Goal: Navigation & Orientation: Find specific page/section

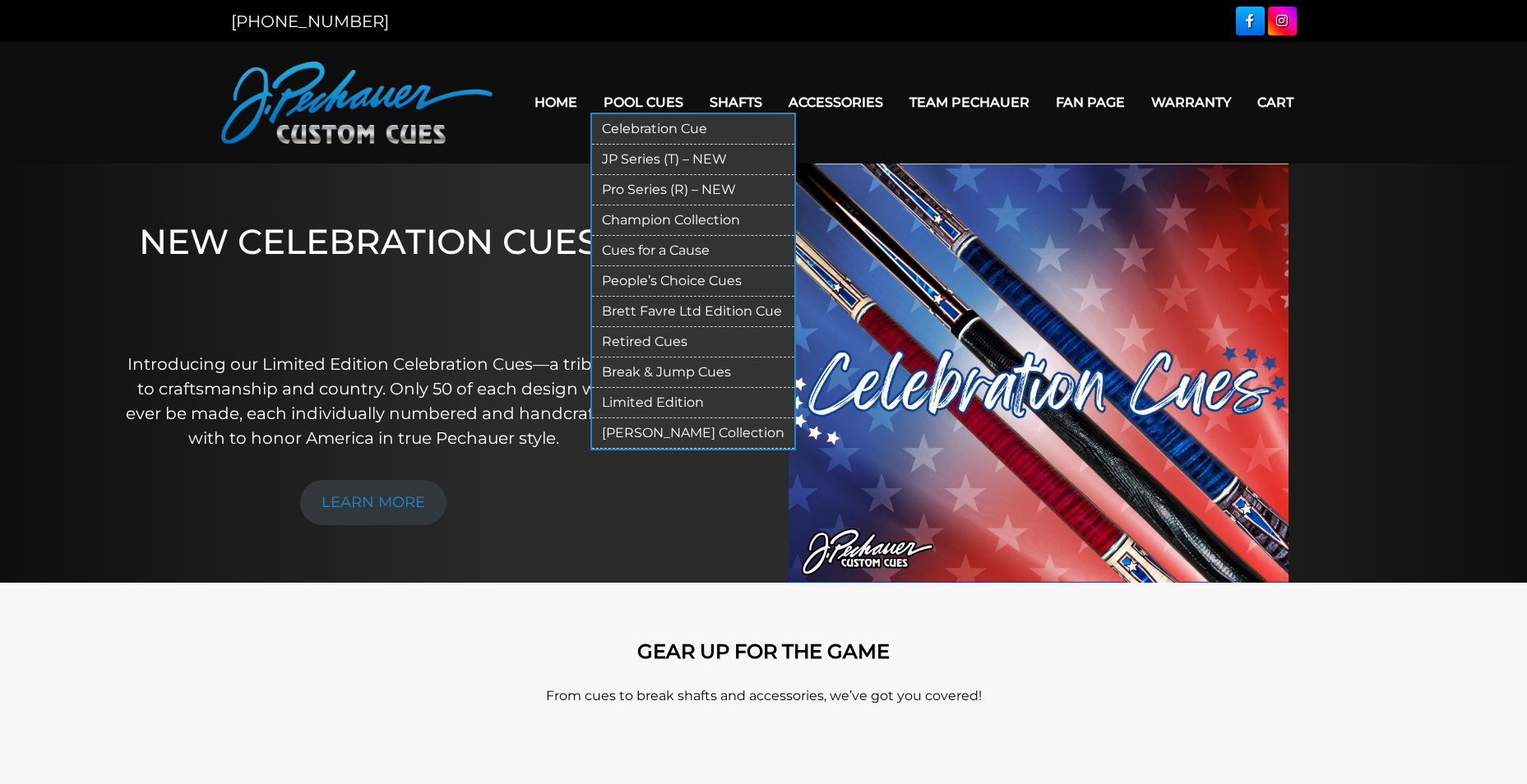
click at [670, 157] on link "JP Series (T) – NEW" at bounding box center [692, 159] width 202 height 30
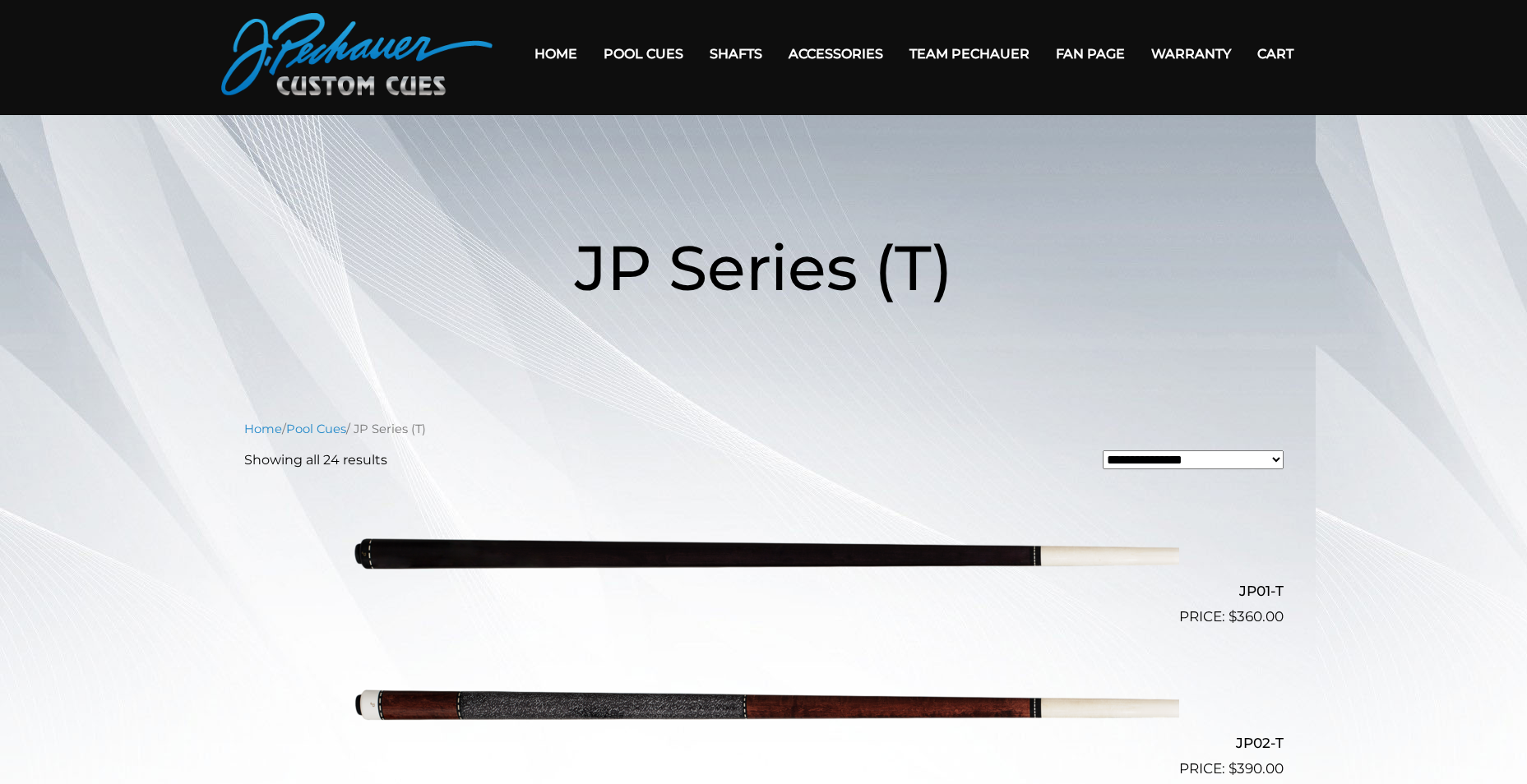
scroll to position [39, 0]
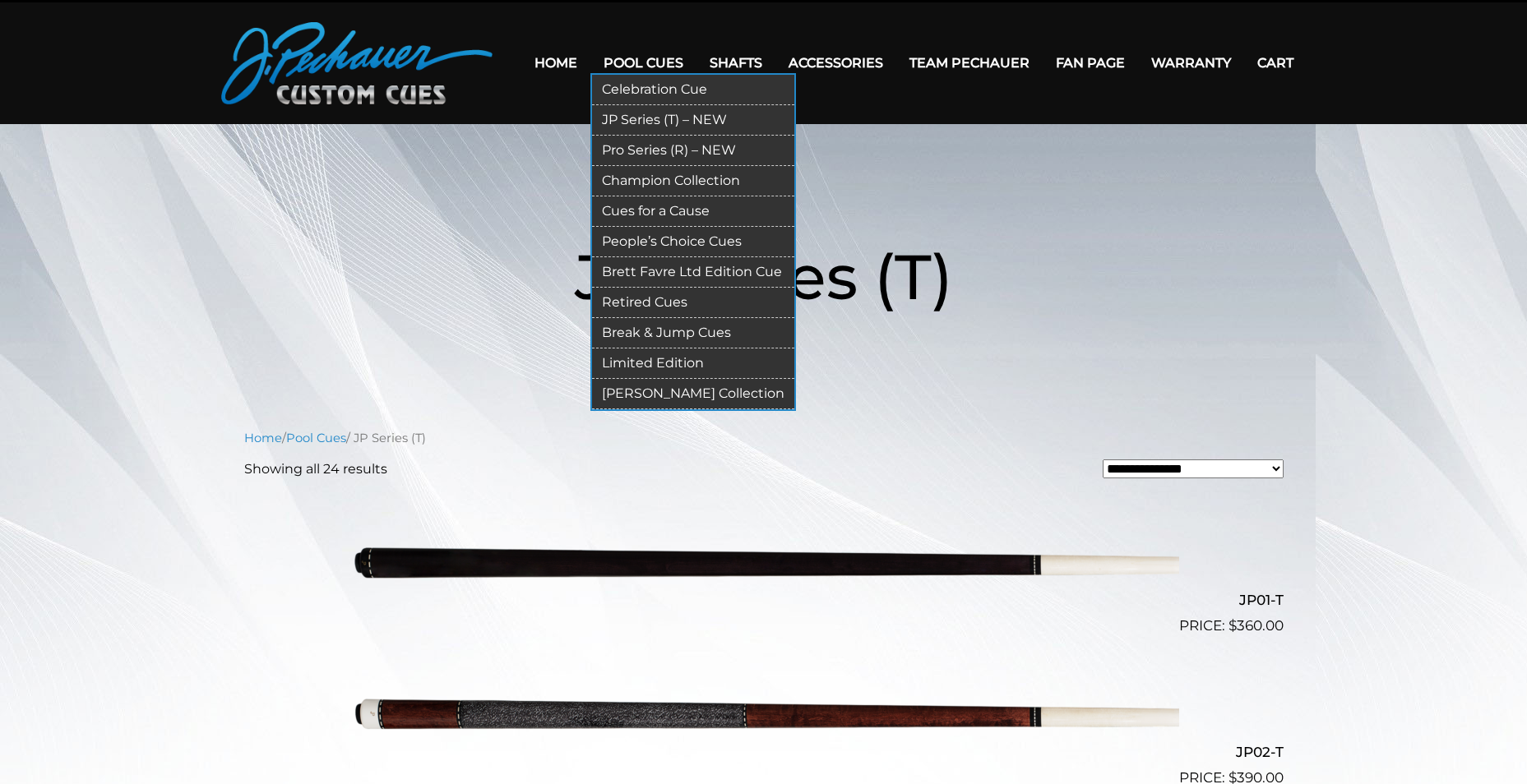
click at [666, 155] on link "Pro Series (R) – NEW" at bounding box center [692, 151] width 202 height 30
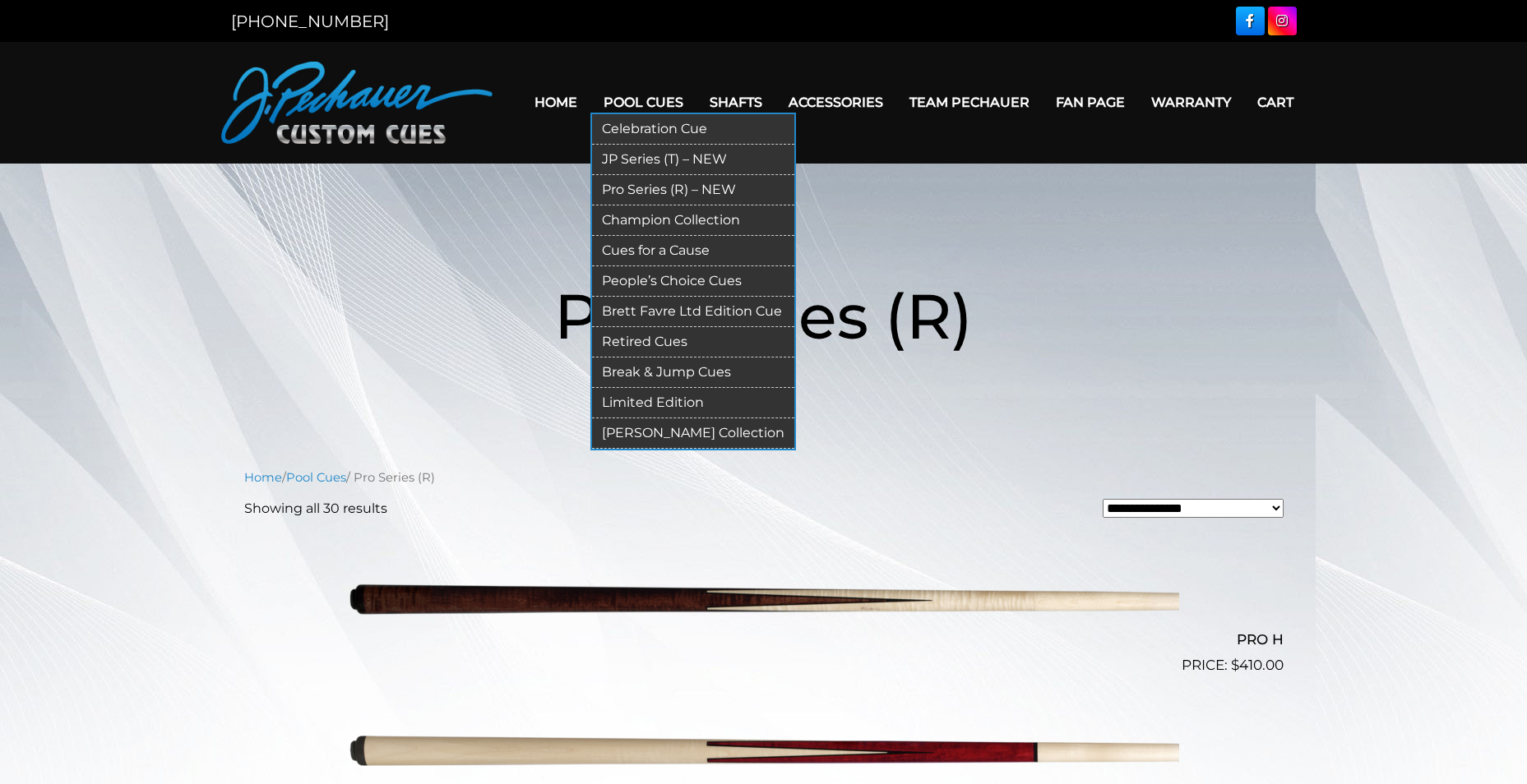
click at [690, 278] on link "People’s Choice Cues" at bounding box center [692, 282] width 202 height 30
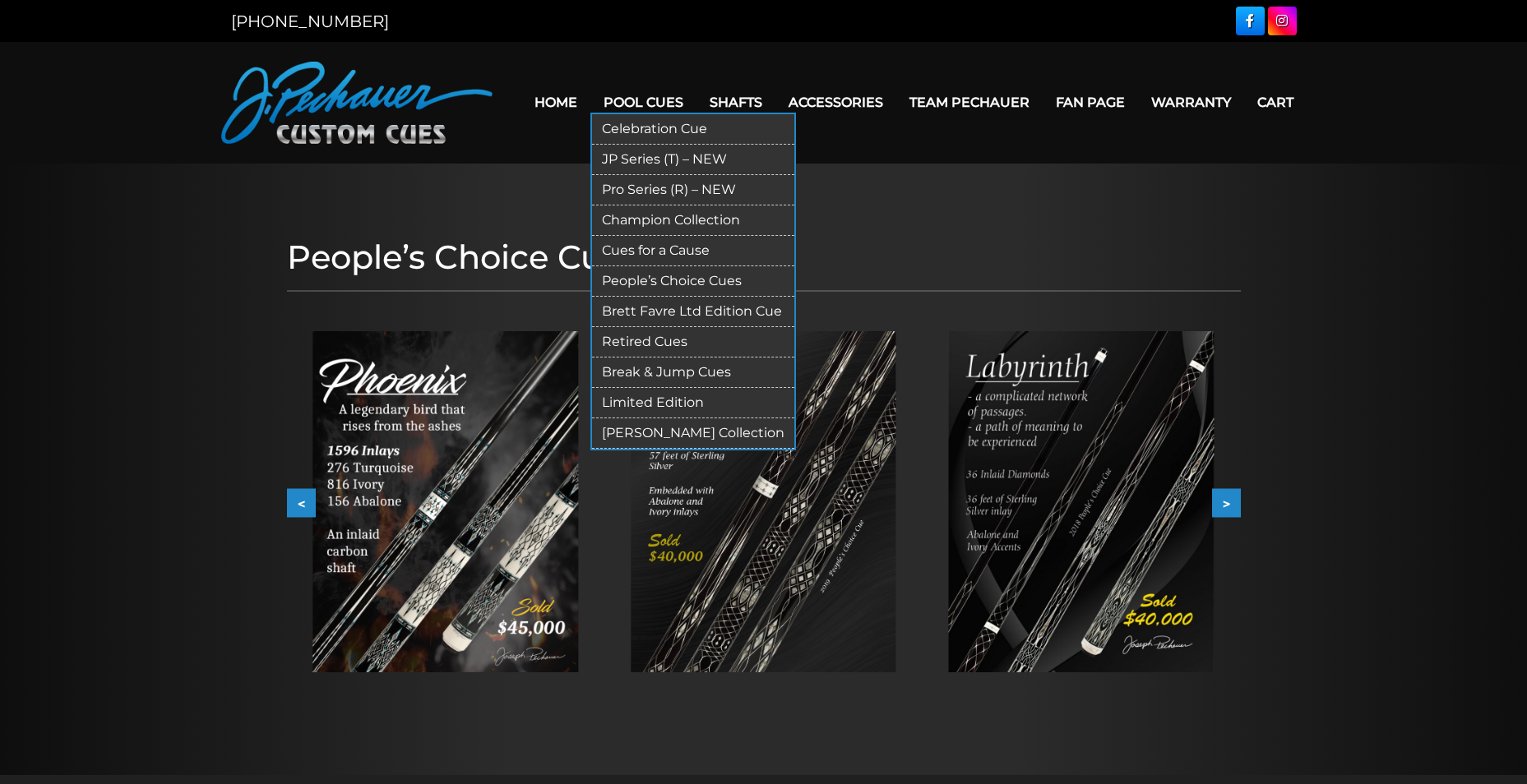
click at [667, 129] on link "Celebration Cue" at bounding box center [692, 129] width 202 height 30
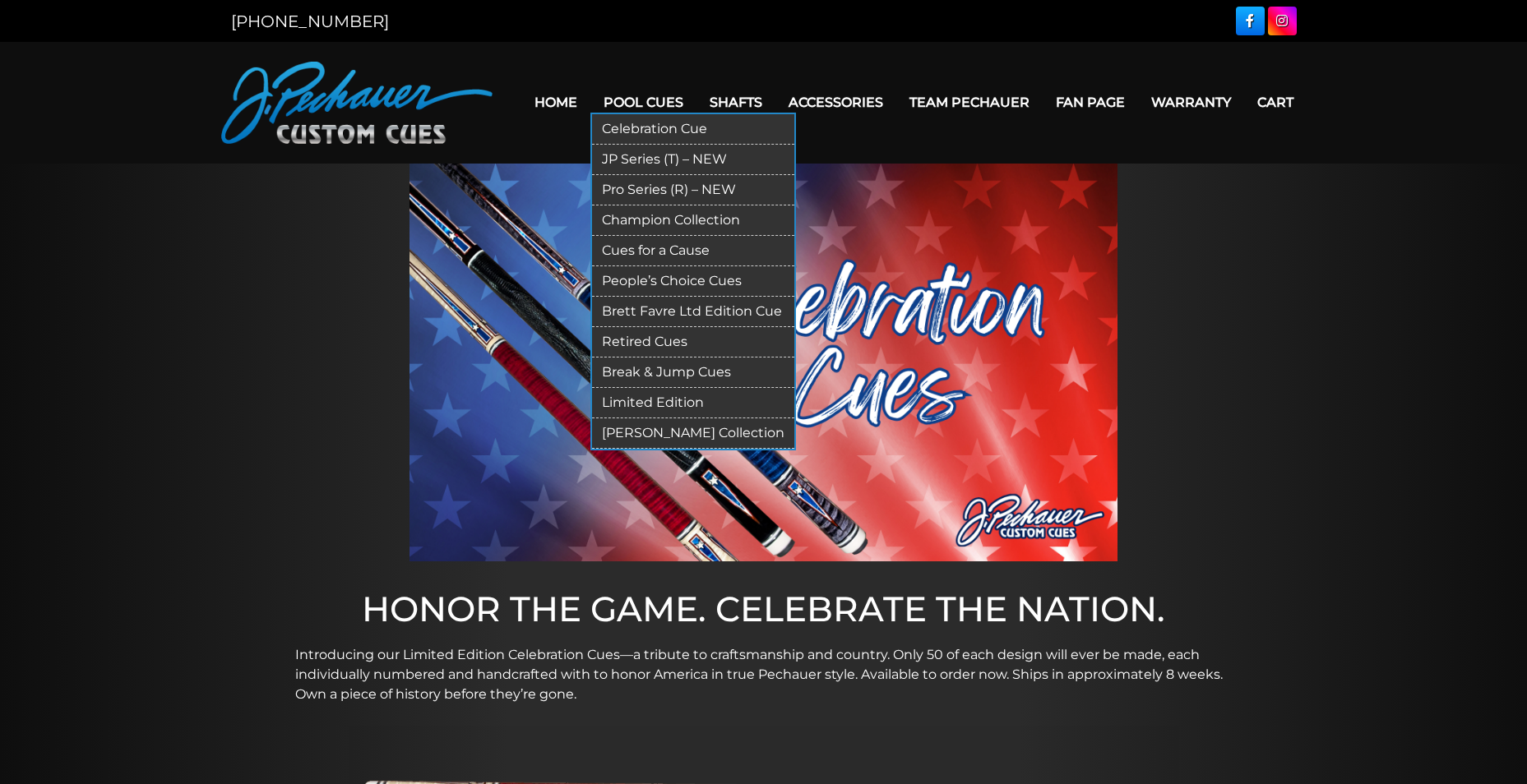
click at [660, 161] on link "JP Series (T) – NEW" at bounding box center [692, 159] width 202 height 30
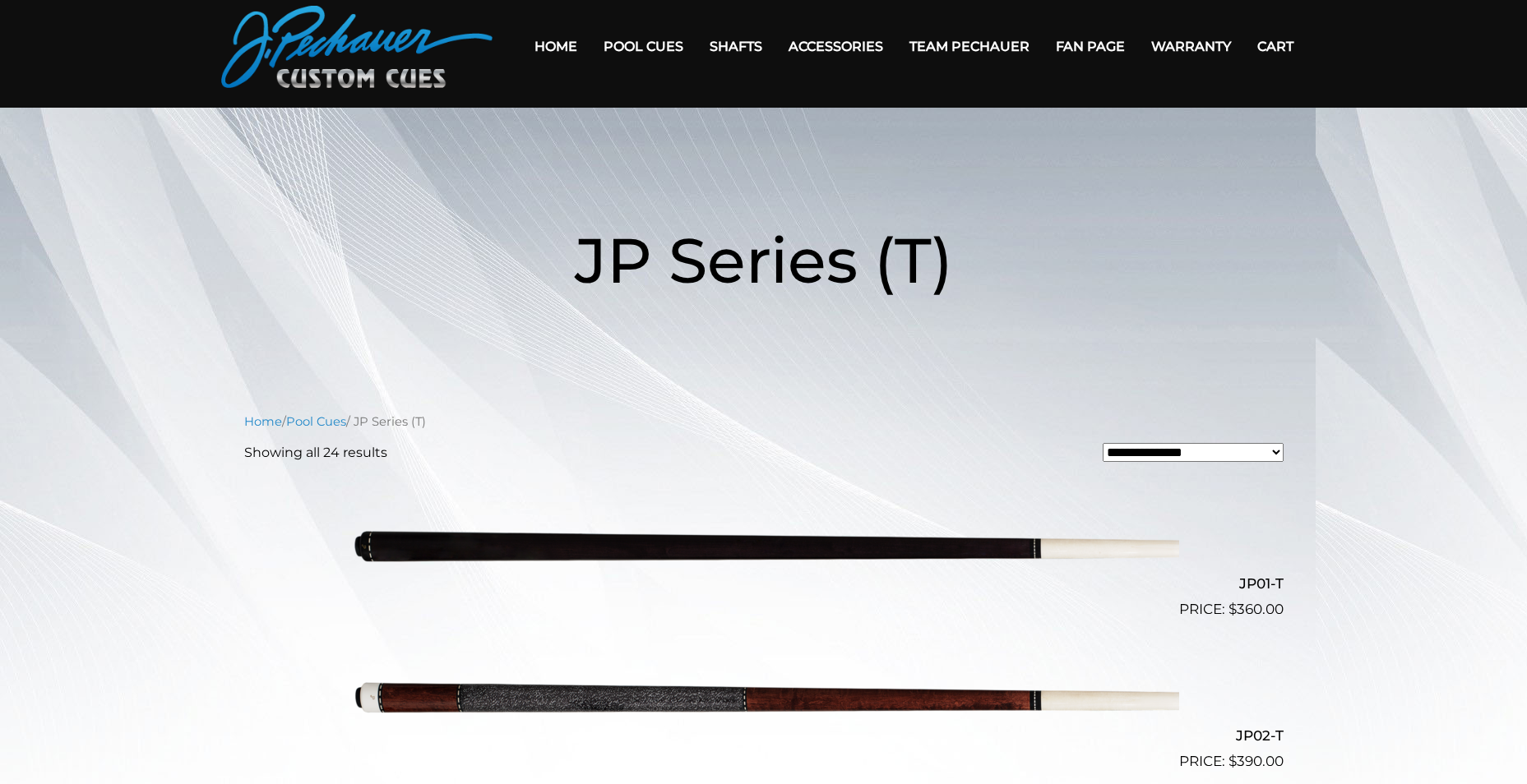
scroll to position [52, 0]
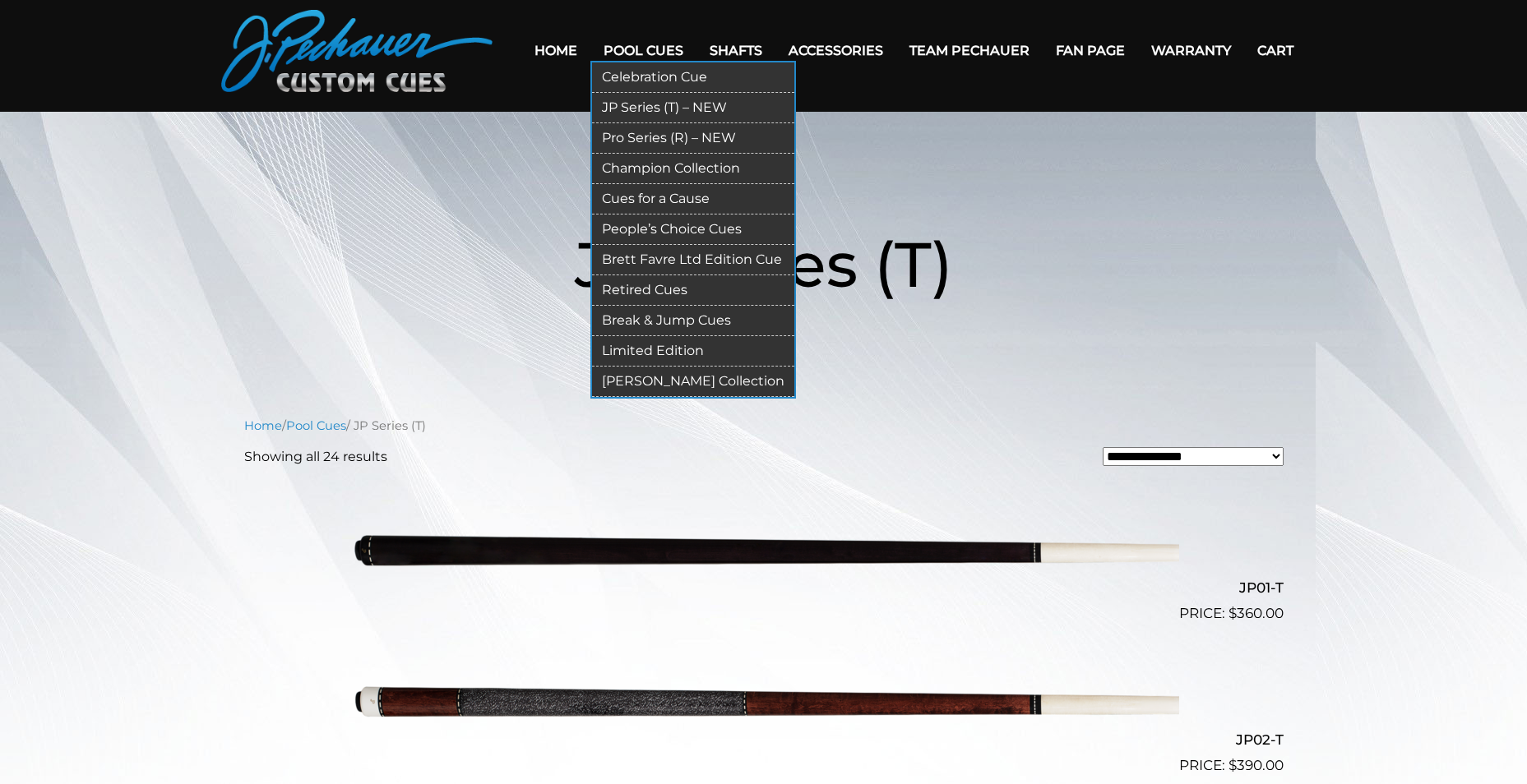
click at [683, 197] on link "Cues for a Cause" at bounding box center [692, 200] width 202 height 30
